Goal: Navigation & Orientation: Find specific page/section

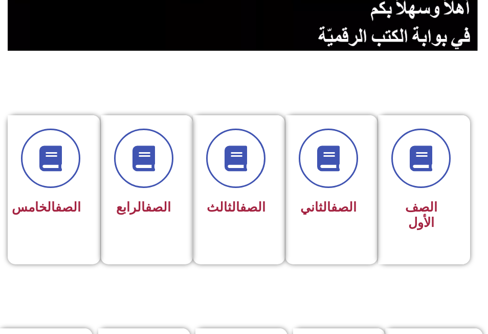
scroll to position [205, 0]
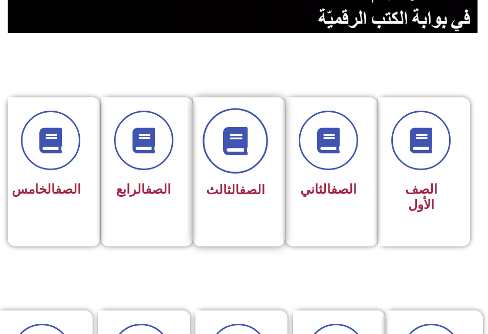
click at [250, 148] on span at bounding box center [236, 141] width 66 height 66
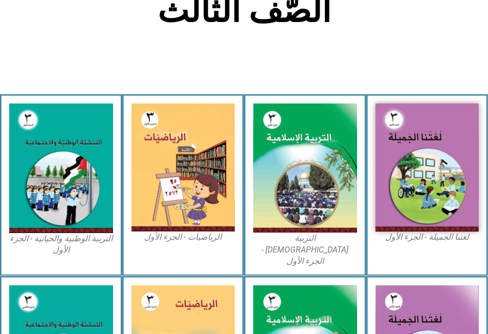
scroll to position [256, 0]
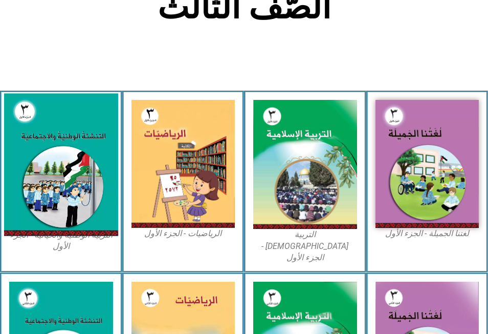
click at [54, 154] on img at bounding box center [61, 165] width 114 height 142
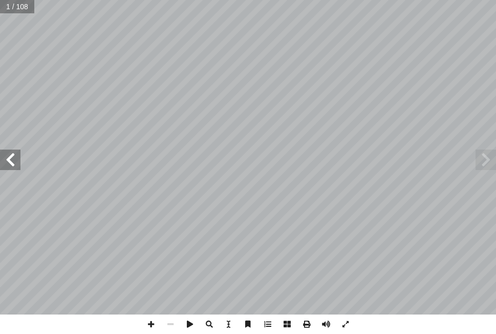
click at [8, 161] on span at bounding box center [10, 159] width 20 height 20
click at [8, 160] on span at bounding box center [10, 159] width 20 height 20
click at [9, 159] on span at bounding box center [10, 159] width 20 height 20
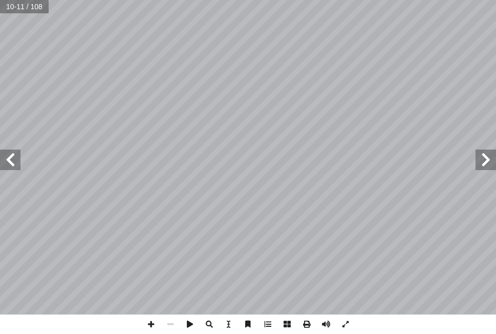
click at [9, 158] on span at bounding box center [10, 159] width 20 height 20
click at [170, 325] on span at bounding box center [170, 323] width 19 height 19
click at [11, 166] on span at bounding box center [10, 159] width 20 height 20
click at [168, 321] on span at bounding box center [170, 323] width 19 height 19
click at [9, 161] on span at bounding box center [10, 159] width 20 height 20
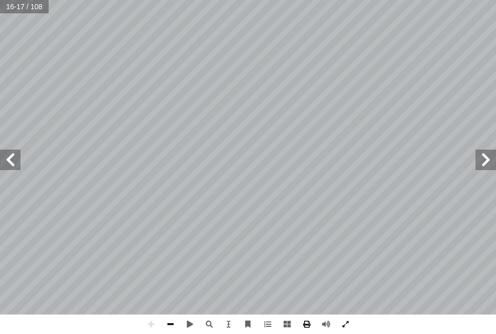
click at [168, 322] on span at bounding box center [170, 323] width 19 height 19
drag, startPoint x: 347, startPoint y: 322, endPoint x: 348, endPoint y: 359, distance: 36.9
click at [347, 322] on span at bounding box center [345, 323] width 19 height 19
